Goal: Information Seeking & Learning: Learn about a topic

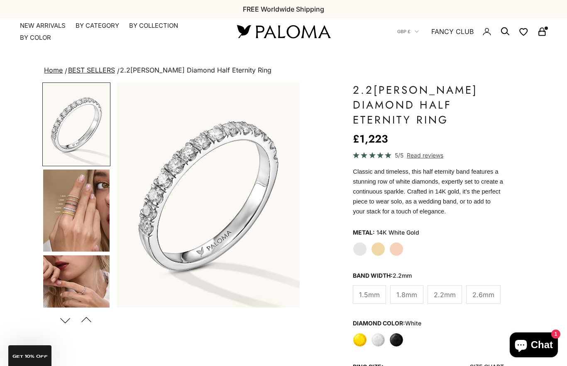
click at [434, 156] on span "Read reviews" at bounding box center [424, 156] width 36 height 10
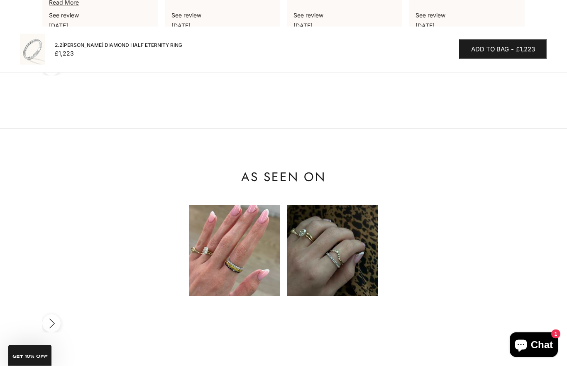
scroll to position [901, 0]
click at [268, 240] on img at bounding box center [234, 250] width 91 height 91
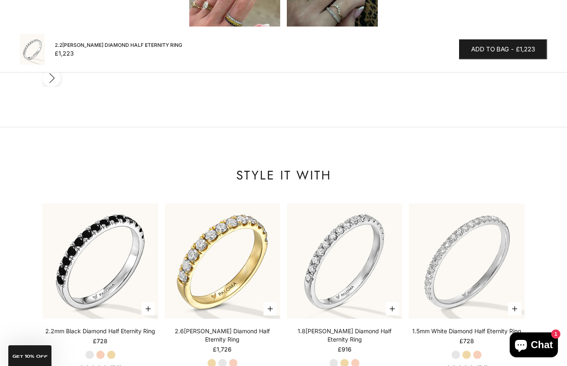
scroll to position [0, 0]
click at [119, 212] on img at bounding box center [100, 261] width 127 height 127
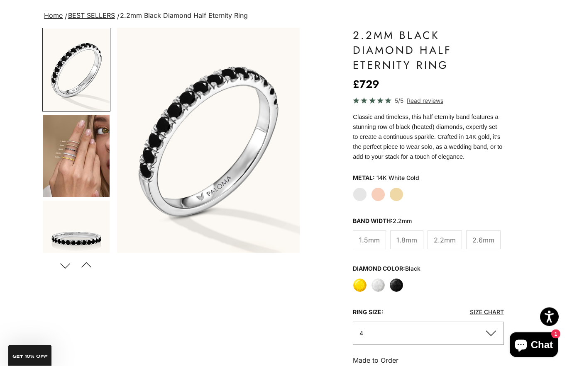
scroll to position [55, 0]
click at [360, 196] on label "White Gold" at bounding box center [360, 194] width 14 height 14
click at [382, 290] on label "White" at bounding box center [378, 285] width 14 height 14
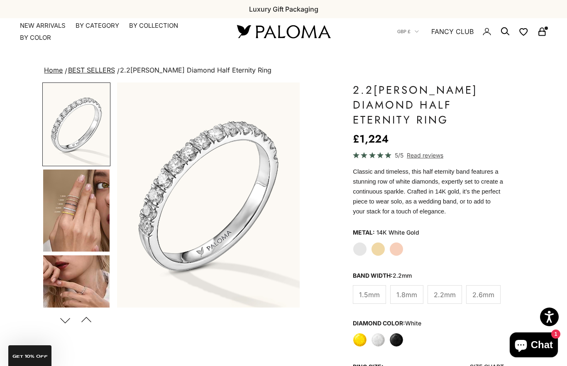
click at [99, 213] on img "Go to item 4" at bounding box center [76, 211] width 66 height 82
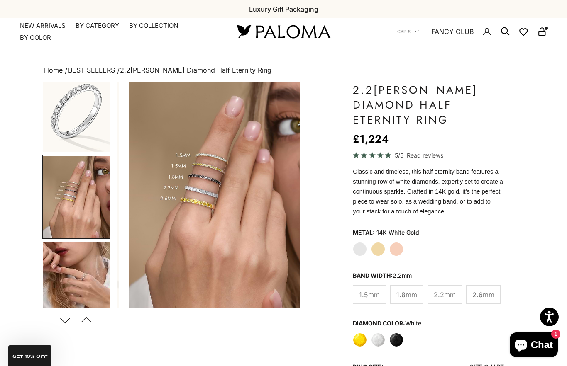
scroll to position [15, 0]
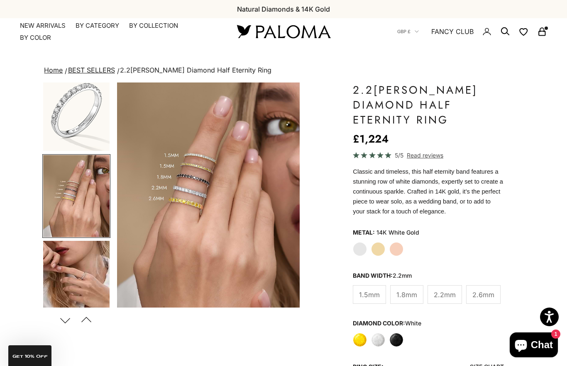
click at [194, 229] on img "Item 4 of 23" at bounding box center [208, 195] width 182 height 225
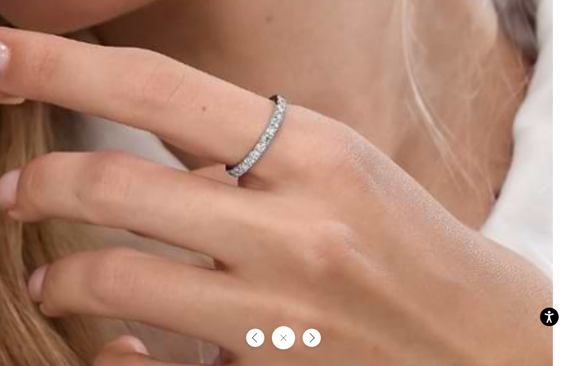
click at [345, 166] on img at bounding box center [178, 207] width 747 height 923
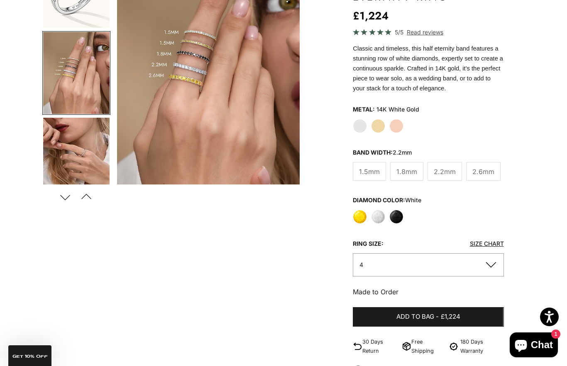
scroll to position [0, 0]
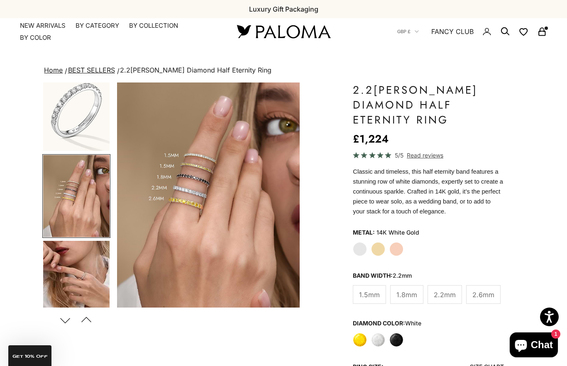
click at [55, 28] on link "NEW ARRIVALS" at bounding box center [43, 26] width 46 height 8
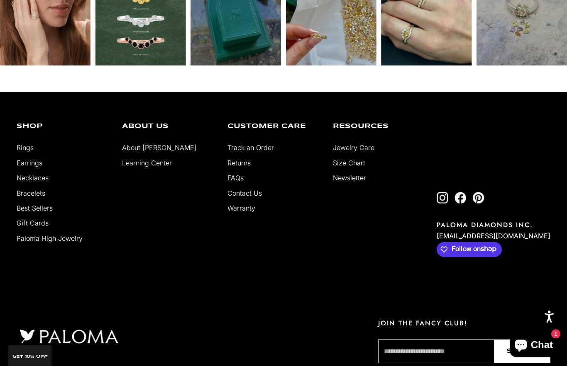
scroll to position [1772, 0]
click at [48, 212] on link "Best Sellers" at bounding box center [35, 208] width 36 height 8
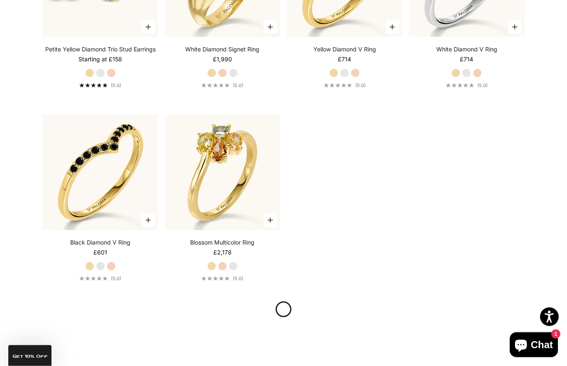
scroll to position [2496, 0]
